Goal: Task Accomplishment & Management: Manage account settings

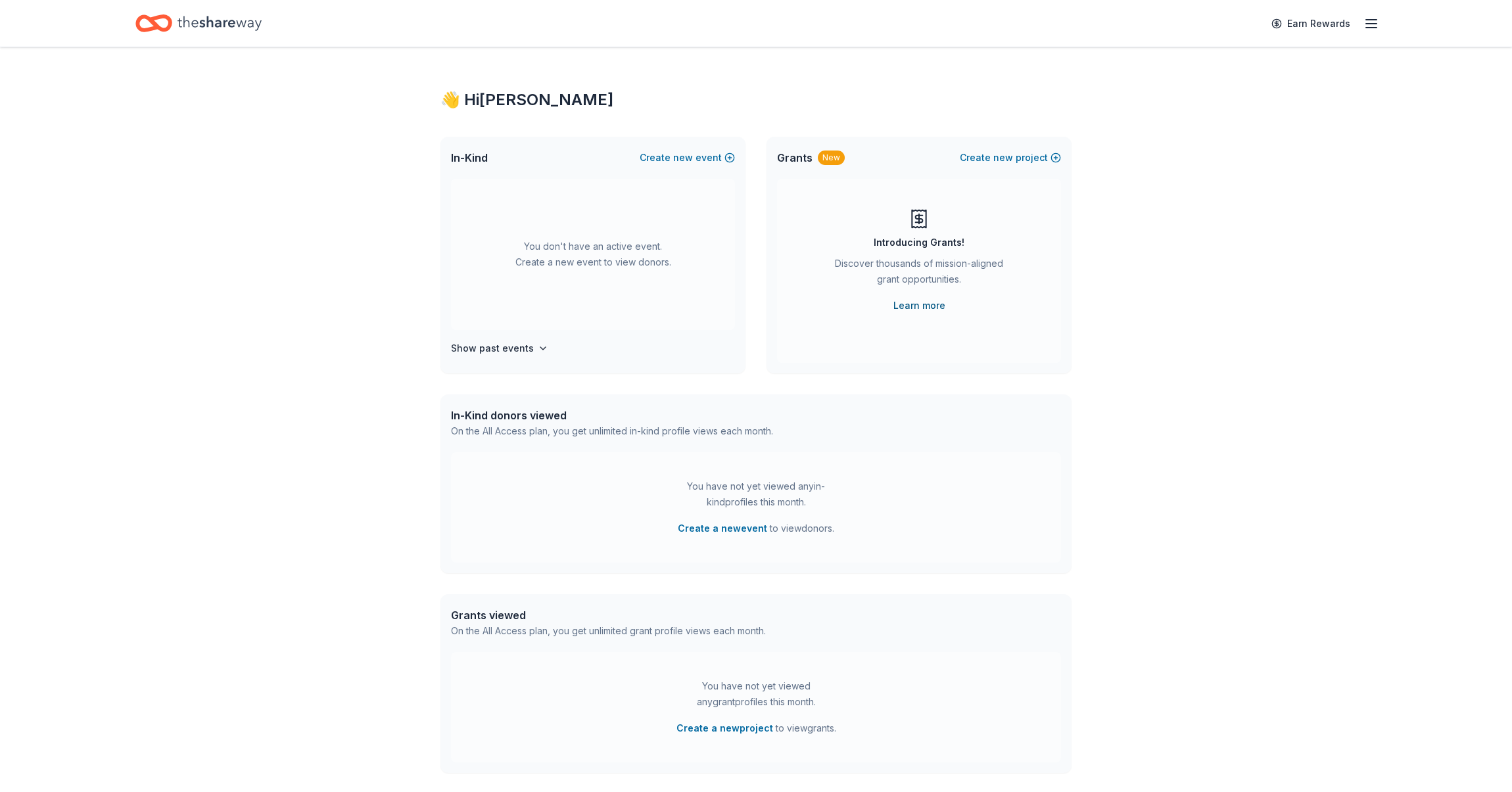
click at [917, 305] on link "Learn more" at bounding box center [919, 305] width 52 height 16
click at [1373, 18] on icon "button" at bounding box center [1371, 24] width 16 height 16
click at [1222, 102] on link "Account" at bounding box center [1214, 102] width 42 height 13
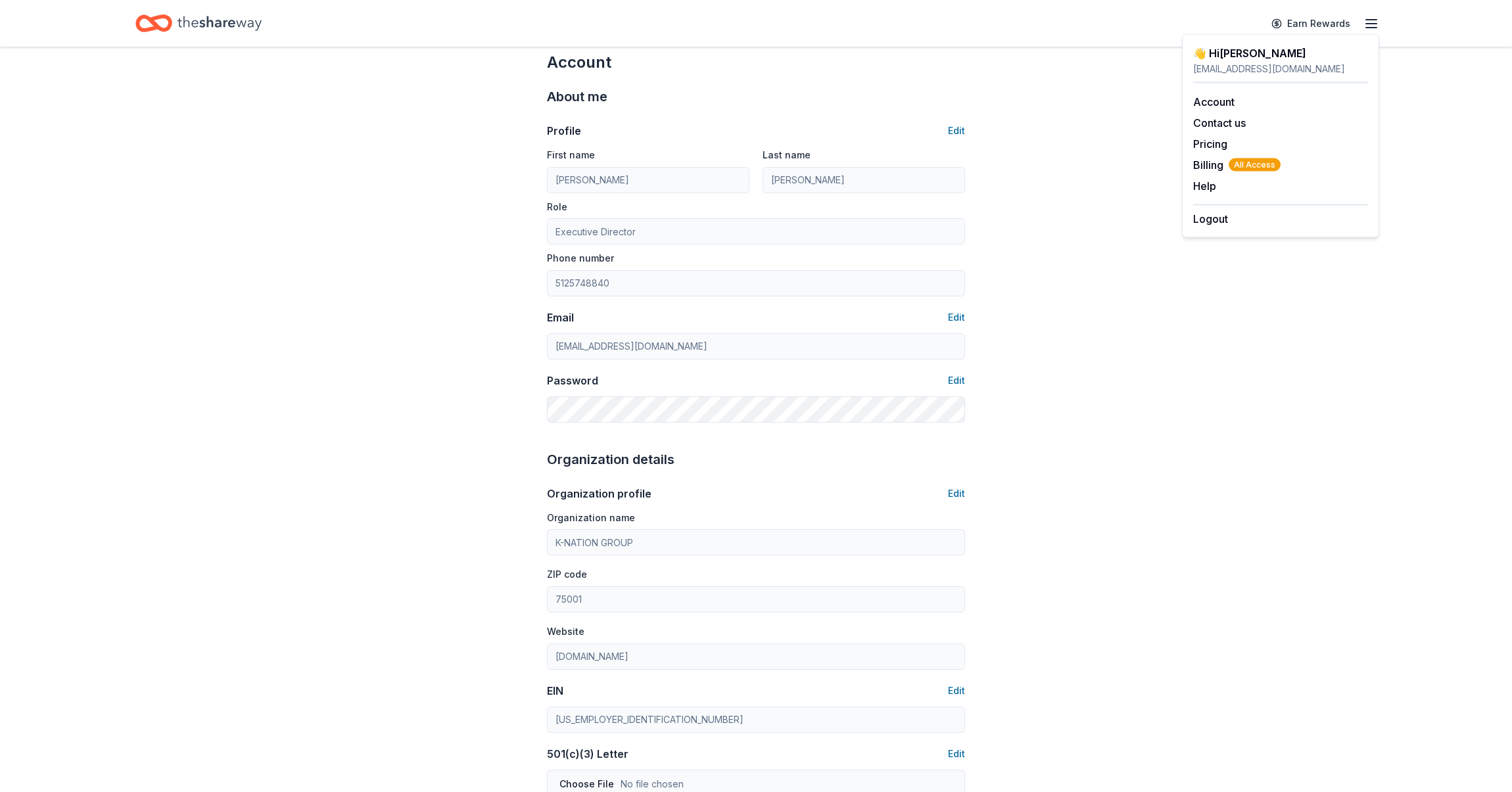
scroll to position [33, 0]
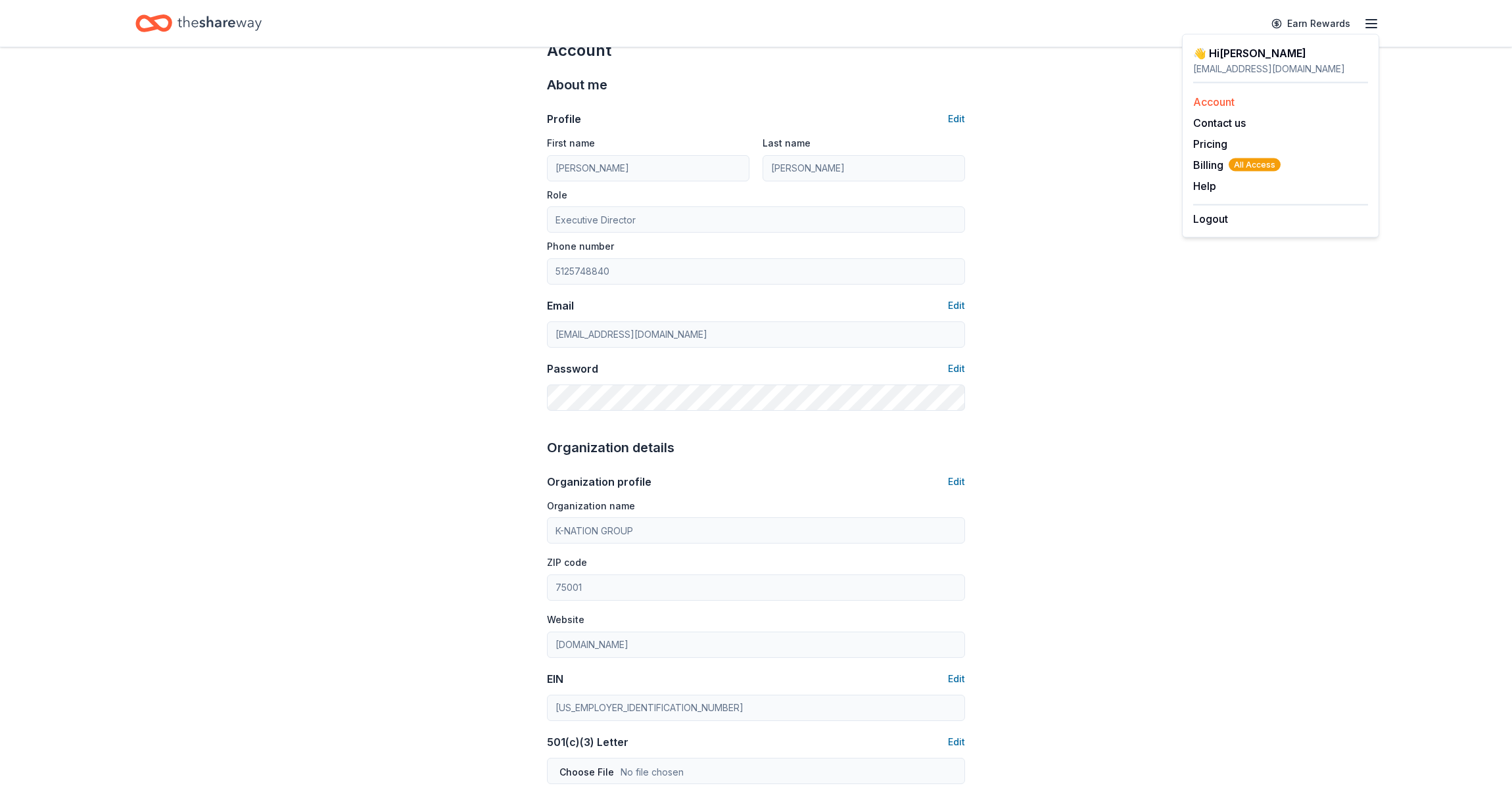
click at [1208, 98] on link "Account" at bounding box center [1214, 102] width 42 height 13
click at [1208, 163] on span "Billing All Access" at bounding box center [1237, 164] width 87 height 16
